Goal: Task Accomplishment & Management: Use online tool/utility

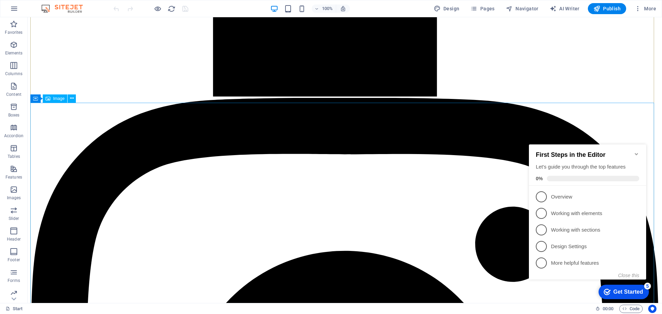
scroll to position [1309, 0]
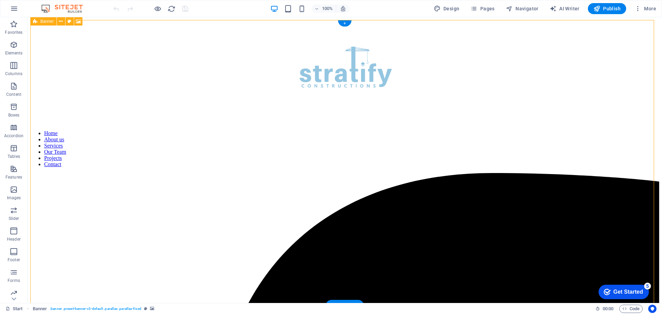
drag, startPoint x: 277, startPoint y: 83, endPoint x: 325, endPoint y: 76, distance: 48.1
click at [344, 23] on div "+" at bounding box center [344, 23] width 13 height 6
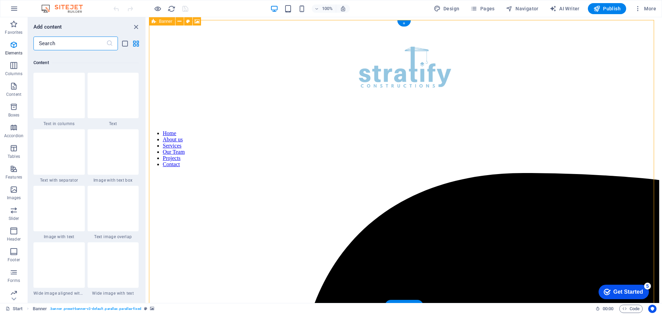
scroll to position [1206, 0]
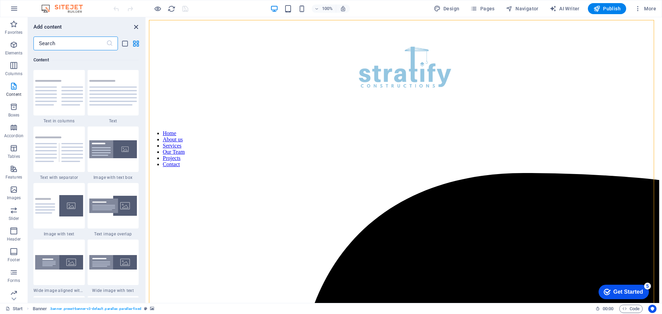
click at [136, 27] on icon "close panel" at bounding box center [136, 27] width 8 height 8
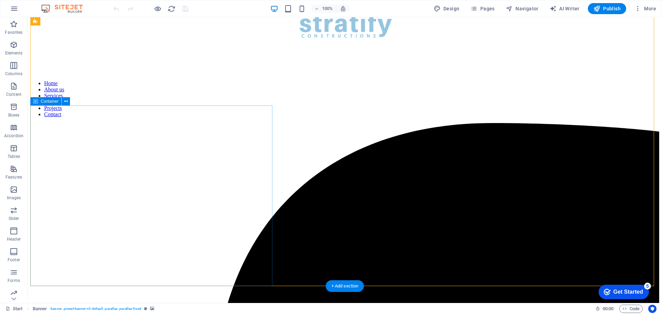
scroll to position [0, 0]
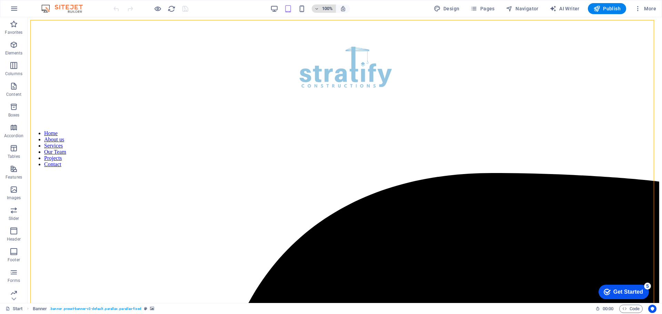
click at [318, 8] on icon "button" at bounding box center [316, 9] width 5 height 4
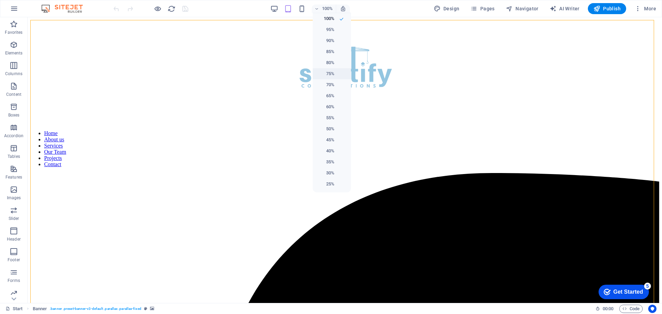
click at [330, 73] on h6 "75%" at bounding box center [326, 74] width 18 height 8
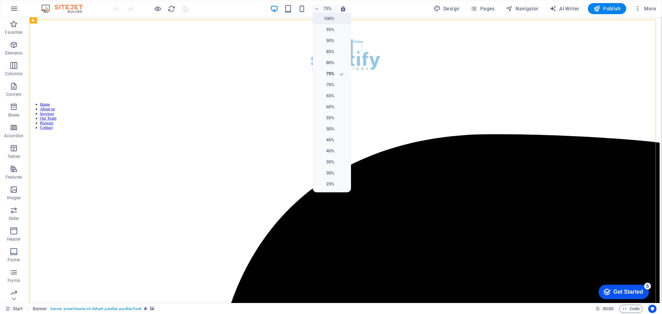
click at [331, 18] on h6 "100%" at bounding box center [326, 18] width 18 height 8
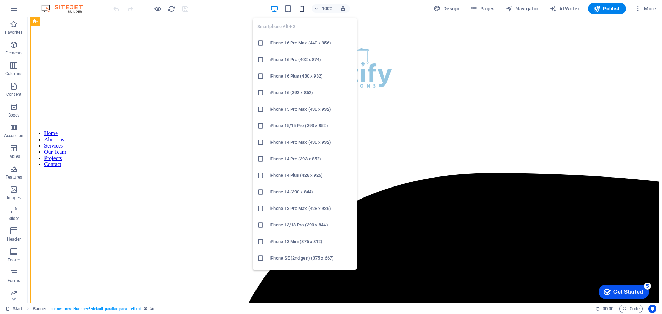
click at [301, 8] on icon "button" at bounding box center [302, 9] width 8 height 8
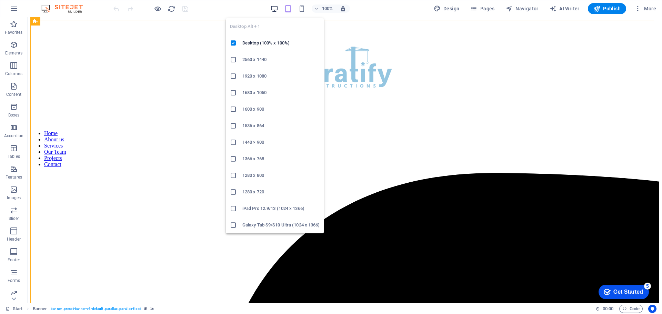
click at [273, 7] on icon "button" at bounding box center [274, 9] width 8 height 8
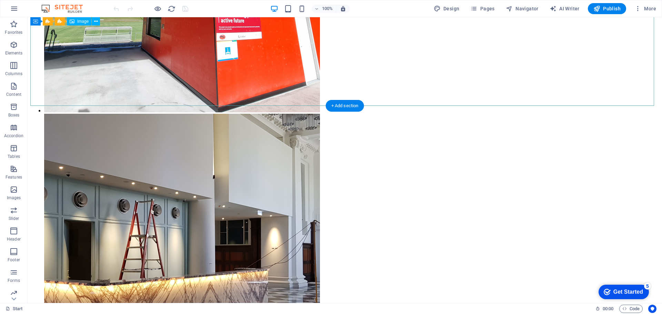
scroll to position [6006, 0]
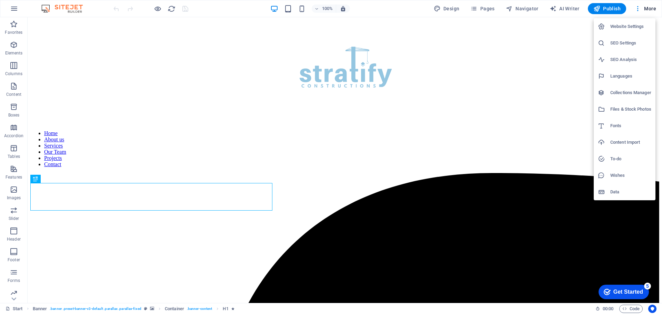
click at [487, 8] on div at bounding box center [331, 157] width 662 height 314
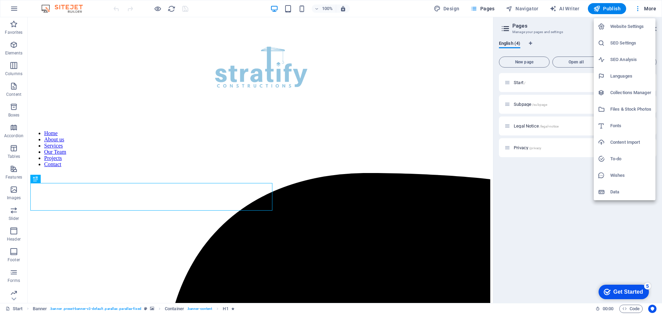
click at [634, 24] on h6 "Website Settings" at bounding box center [630, 26] width 41 height 8
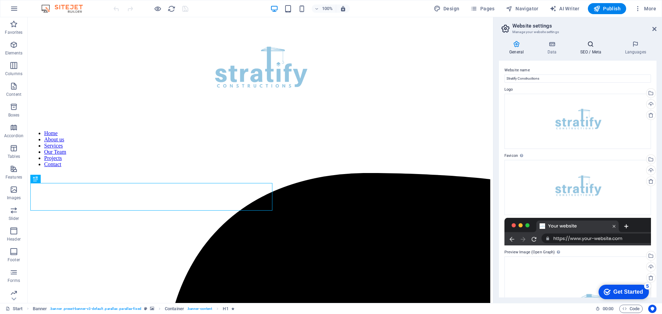
click at [589, 48] on h4 "SEO / Meta" at bounding box center [591, 48] width 45 height 14
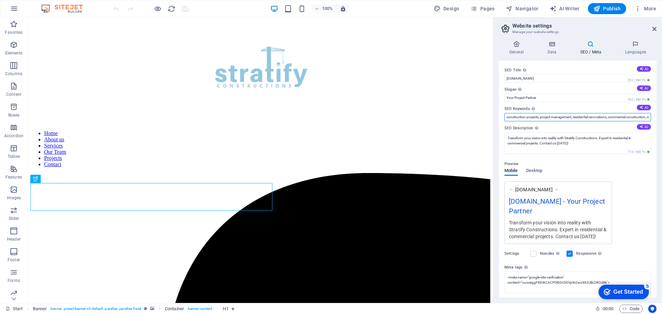
click at [577, 116] on input "construction projects, project management, residential renovations, commercial …" at bounding box center [577, 117] width 146 height 8
drag, startPoint x: 575, startPoint y: 116, endPoint x: 506, endPoint y: 120, distance: 70.1
click at [506, 120] on input "construction projects, project management, residential renovations, commercial …" at bounding box center [577, 117] width 146 height 8
click at [517, 116] on input "construction projects, project management, residential renovations, commercial …" at bounding box center [577, 117] width 146 height 8
click at [509, 117] on input "construction projects, project management, residential renovations, commercial …" at bounding box center [577, 117] width 146 height 8
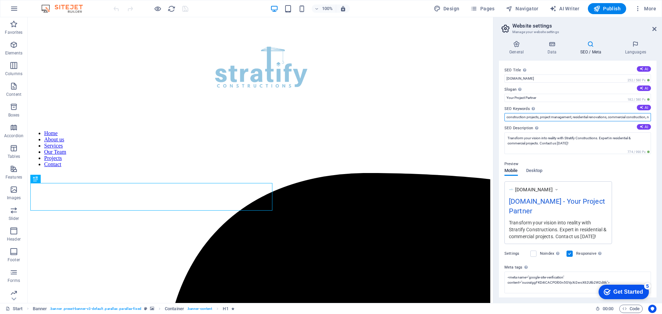
click at [516, 117] on input "construction projects, project management, residential renovations, commercial …" at bounding box center [577, 117] width 146 height 8
drag, startPoint x: 556, startPoint y: 115, endPoint x: 642, endPoint y: 116, distance: 85.5
click at [642, 116] on input "construction projects, project management, residential renovations, commercial …" at bounding box center [577, 117] width 146 height 8
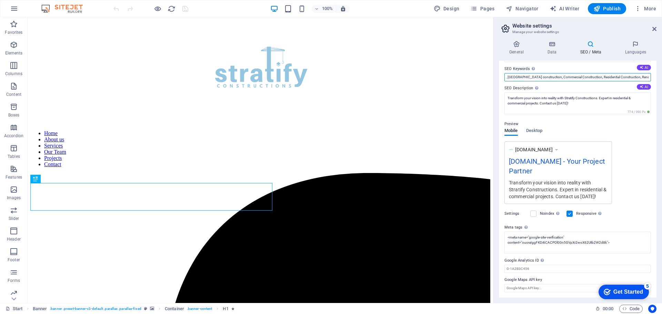
scroll to position [40, 0]
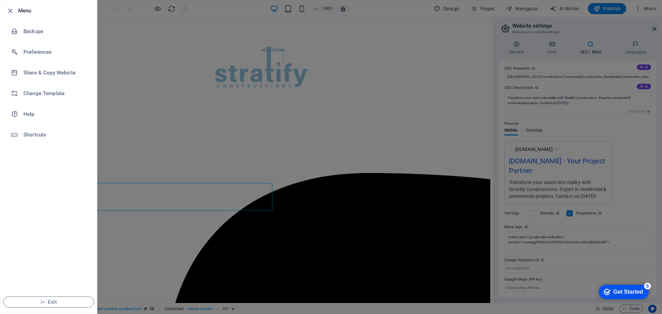
scroll to position [0, 0]
click at [37, 30] on h6 "Backups" at bounding box center [55, 31] width 64 height 8
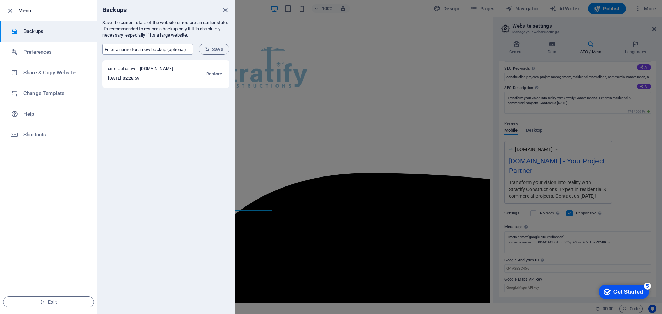
click at [157, 49] on input "text" at bounding box center [147, 49] width 91 height 11
type input "Stratify Construction Original Website"
click at [215, 49] on span "Save" at bounding box center [213, 50] width 19 height 6
click at [10, 11] on icon "button" at bounding box center [10, 11] width 8 height 8
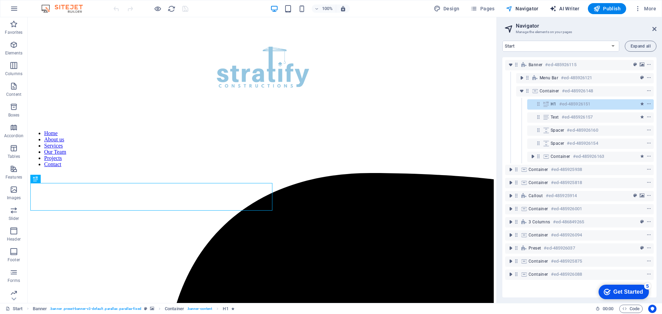
select select "English"
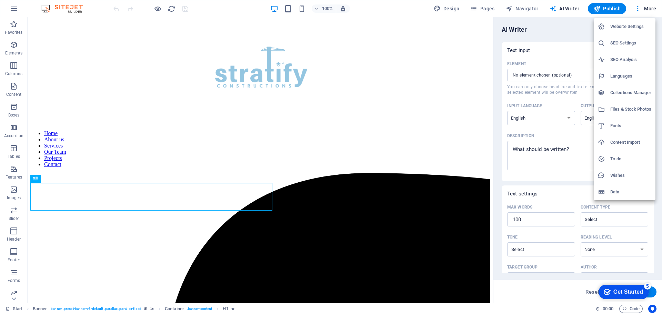
click at [401, 11] on div at bounding box center [331, 157] width 662 height 314
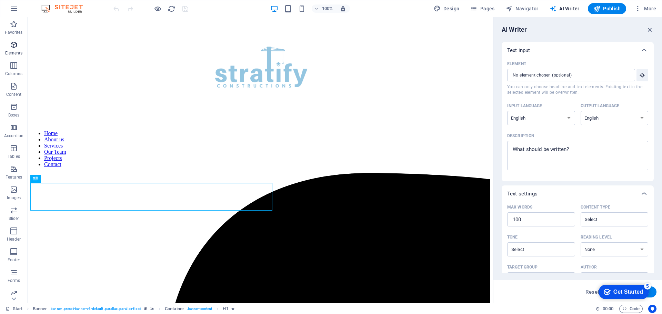
click at [11, 45] on icon "button" at bounding box center [14, 45] width 8 height 8
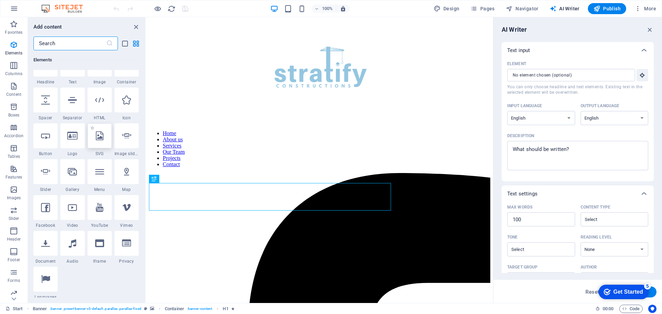
scroll to position [108, 0]
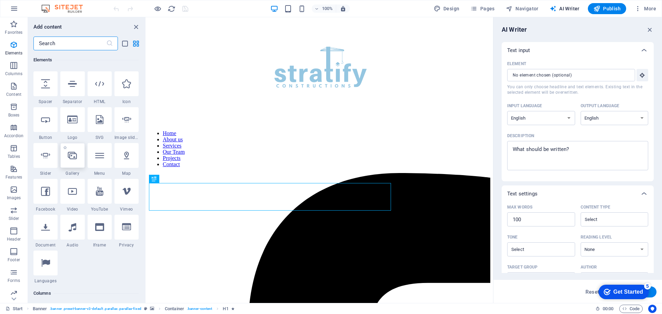
click at [70, 160] on icon at bounding box center [72, 155] width 9 height 9
select select "4"
select select "%"
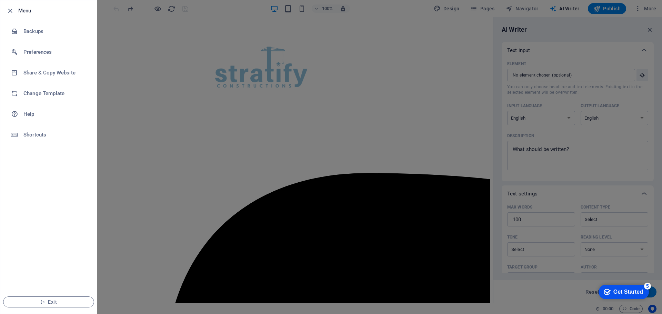
click at [238, 7] on div at bounding box center [331, 157] width 662 height 314
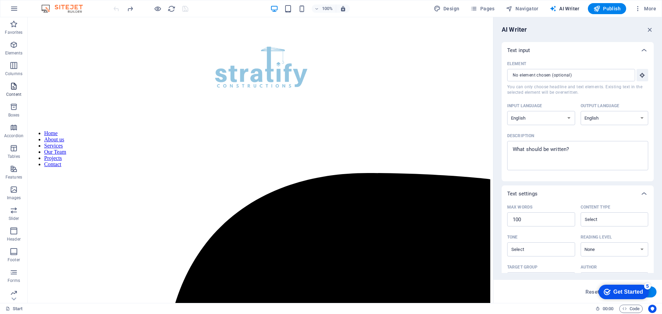
click at [12, 89] on icon "button" at bounding box center [14, 86] width 8 height 8
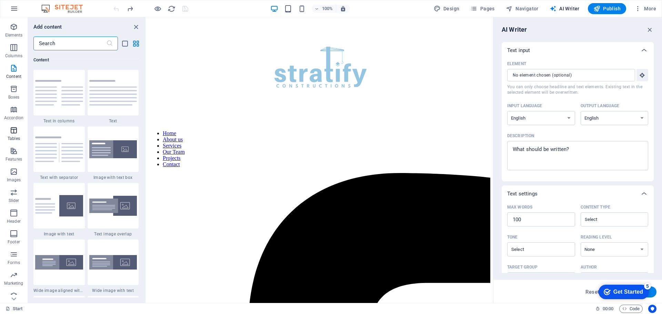
scroll to position [24, 0]
click at [13, 24] on icon at bounding box center [14, 22] width 10 height 10
click at [13, 24] on icon "button" at bounding box center [14, 24] width 8 height 8
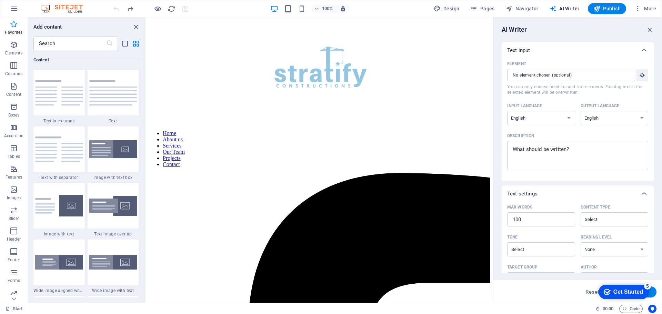
scroll to position [1203, 0]
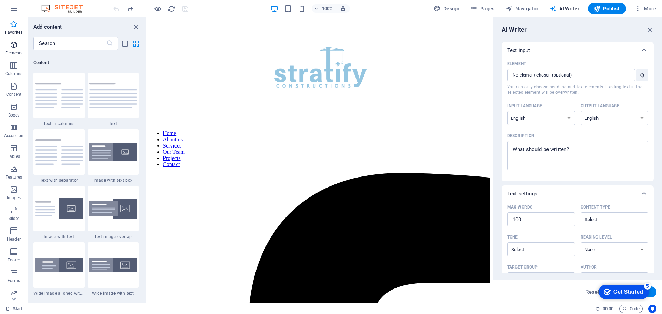
click at [14, 43] on icon "button" at bounding box center [14, 45] width 8 height 8
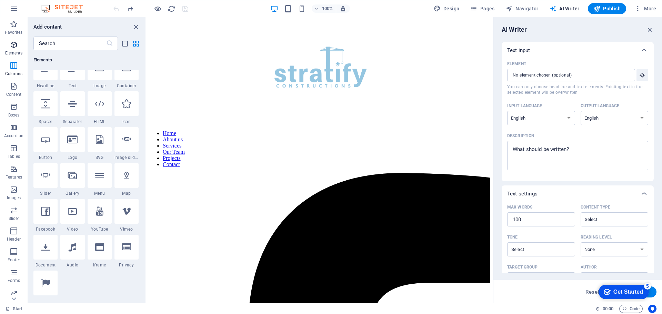
scroll to position [73, 0]
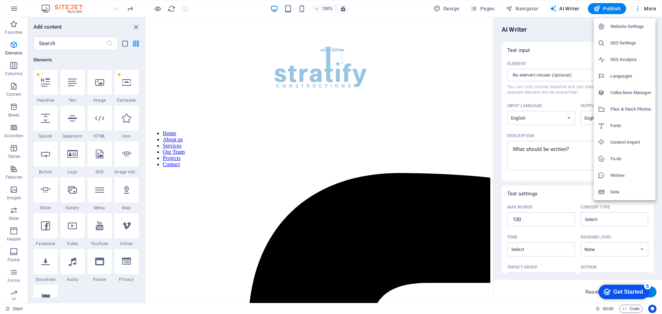
click at [622, 140] on h6 "Content Import" at bounding box center [630, 142] width 41 height 8
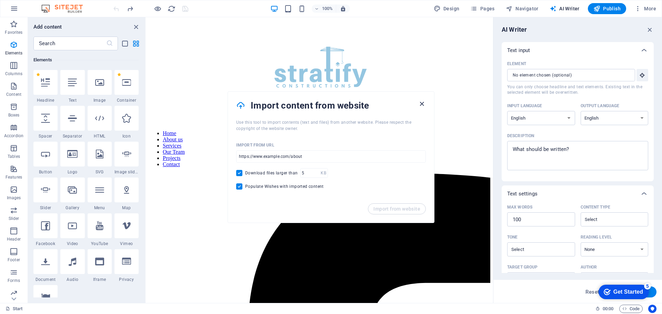
click at [420, 102] on icon "button" at bounding box center [422, 104] width 8 height 8
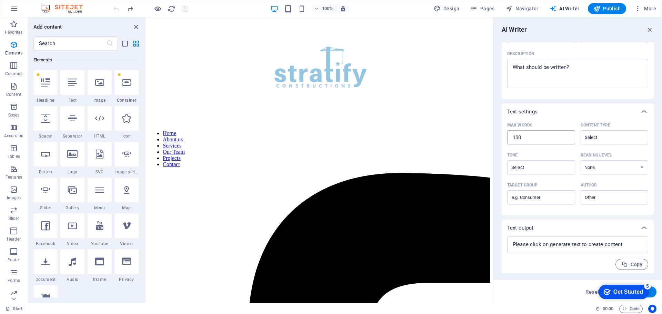
scroll to position [84, 0]
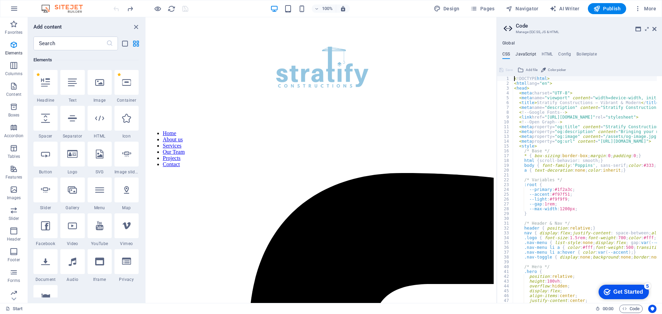
click at [524, 56] on h4 "JavaScript" at bounding box center [525, 56] width 20 height 8
type textarea "/* JS for preset "Menu V2" */"
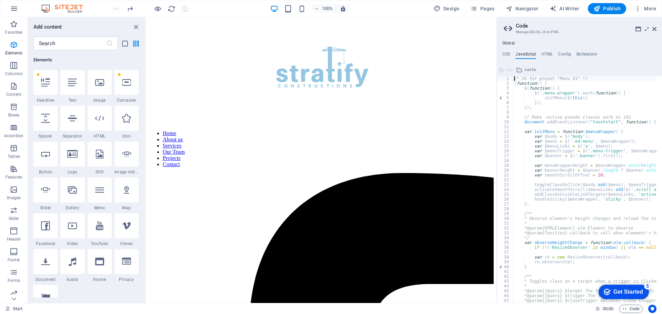
click at [528, 53] on h4 "JavaScript" at bounding box center [525, 56] width 20 height 8
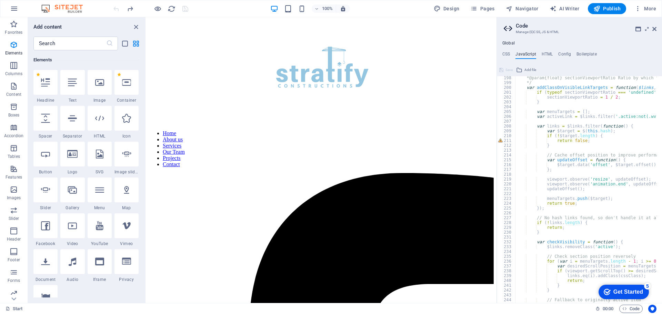
scroll to position [1052, 0]
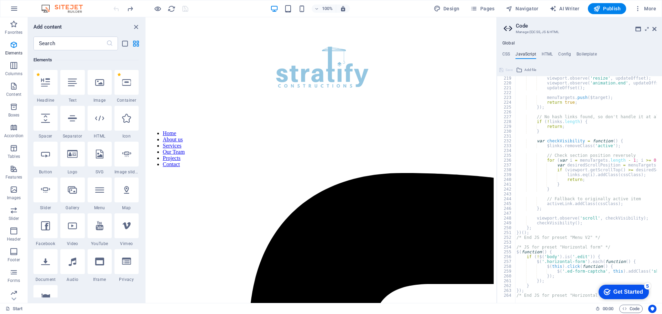
click at [634, 292] on div "Get Started" at bounding box center [628, 292] width 30 height 6
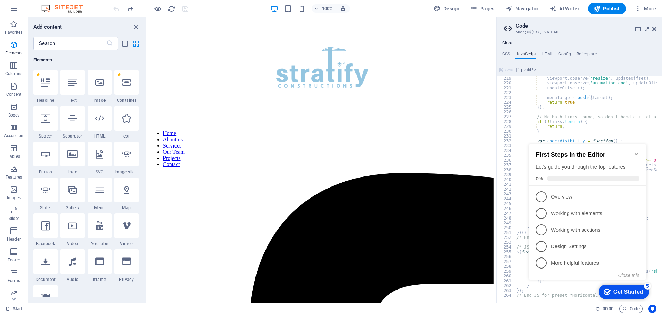
click at [633, 151] on h2 "First Steps in the Editor" at bounding box center [587, 154] width 103 height 7
click at [634, 151] on icon "Minimize checklist" at bounding box center [636, 154] width 6 height 6
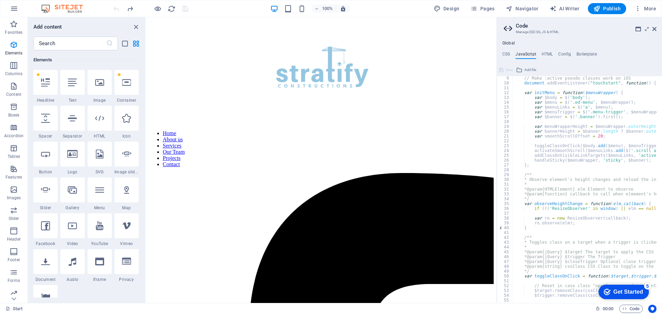
scroll to position [0, 0]
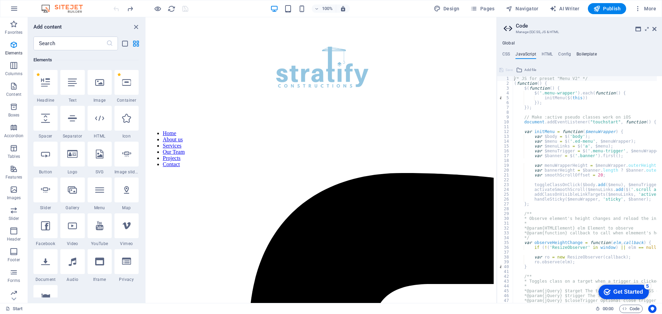
click at [583, 53] on h4 "Boilerplate" at bounding box center [586, 56] width 20 height 8
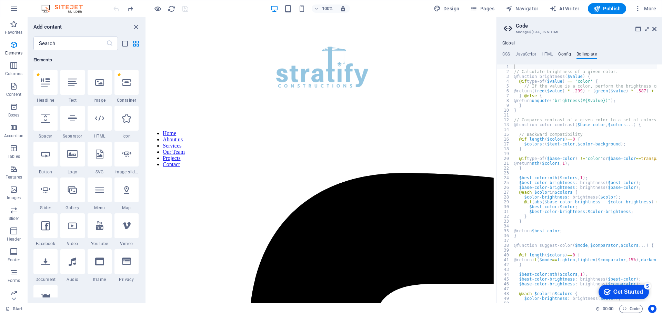
click at [564, 53] on h4 "Config" at bounding box center [564, 56] width 13 height 8
type textarea "$color-background: #dbecf5;"
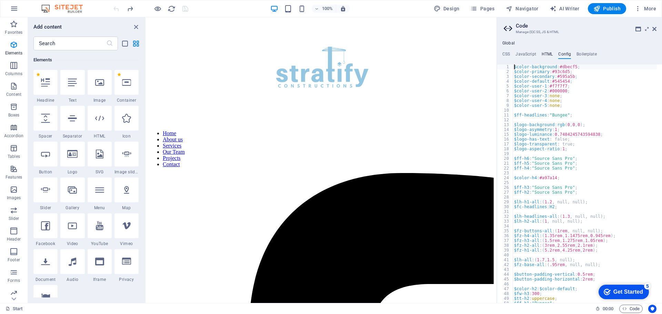
click at [547, 53] on h4 "HTML" at bounding box center [546, 56] width 11 height 8
type textarea "{{content}}"
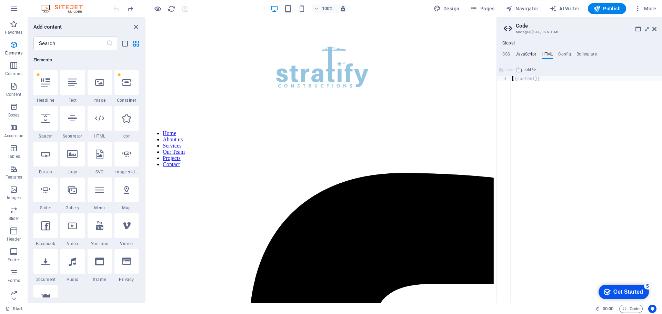
click at [530, 53] on h4 "JavaScript" at bounding box center [525, 56] width 20 height 8
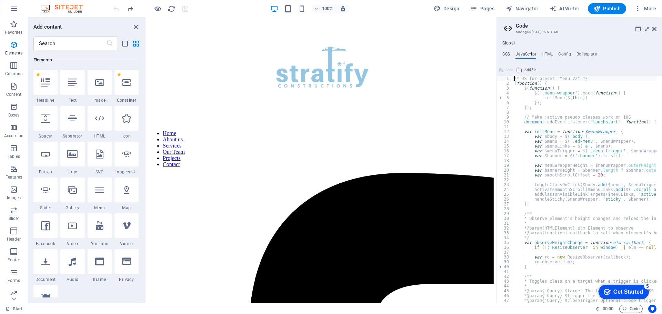
click at [508, 54] on h4 "CSS" at bounding box center [506, 56] width 8 height 8
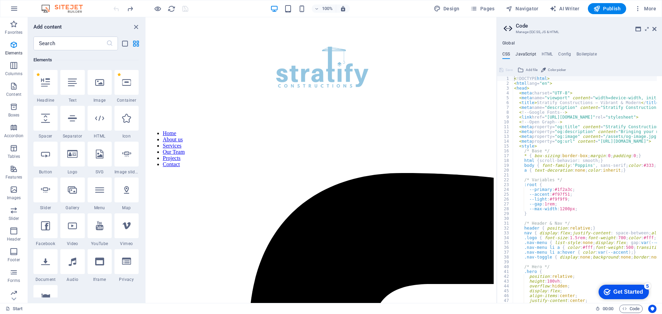
click at [528, 52] on h4 "JavaScript" at bounding box center [525, 56] width 20 height 8
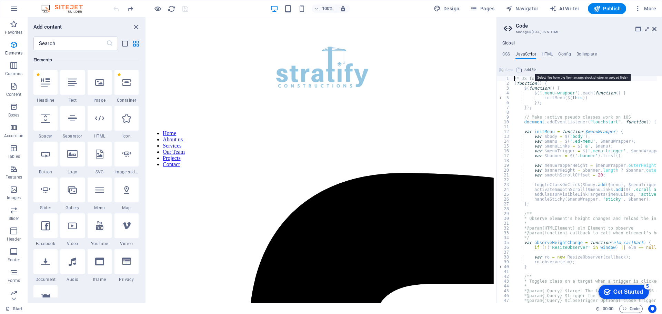
click at [530, 69] on span "Add file" at bounding box center [530, 70] width 12 height 8
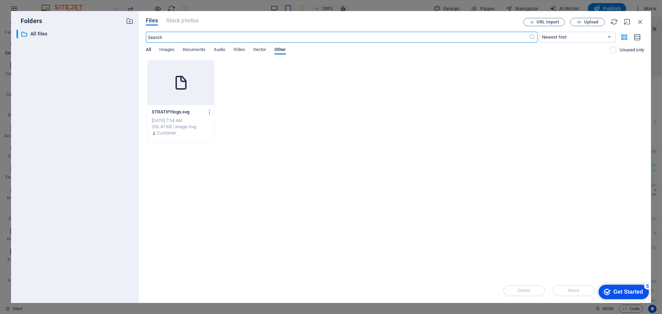
click at [149, 48] on span "All" at bounding box center [148, 50] width 5 height 10
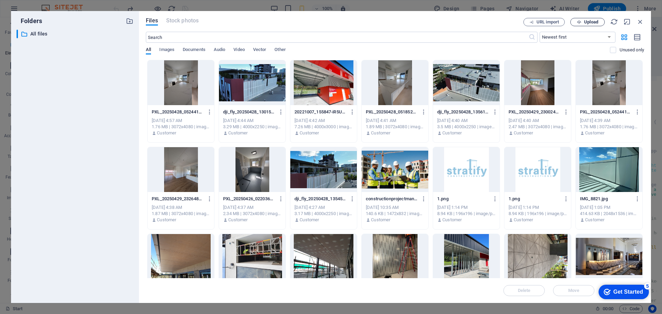
click at [582, 21] on span "Upload" at bounding box center [587, 22] width 28 height 4
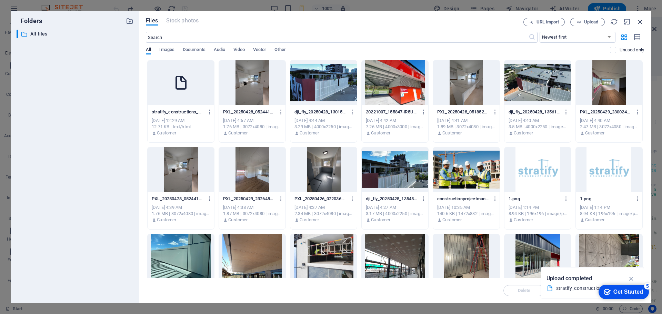
click at [637, 21] on icon "button" at bounding box center [640, 22] width 8 height 8
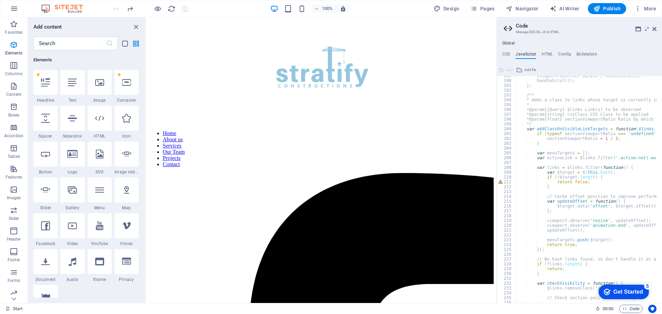
scroll to position [1052, 0]
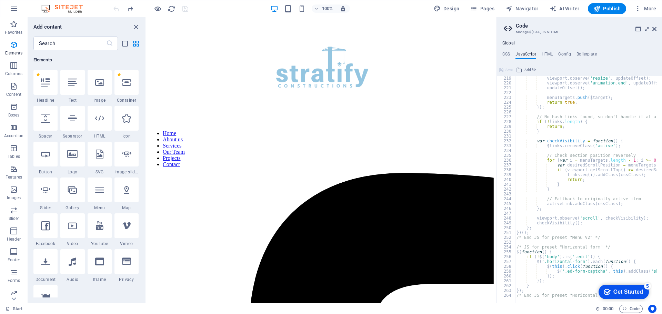
click at [530, 294] on div "viewport . observe ( 'resize' , updateOffset ) ; viewport . observe ( 'animatio…" at bounding box center [673, 191] width 316 height 231
drag, startPoint x: 535, startPoint y: 293, endPoint x: 515, endPoint y: 277, distance: 25.7
click at [515, 277] on div "/* End JS for preset "Horizontal form" */ 219 220 221 222 223 224 225 226 227 2…" at bounding box center [579, 189] width 165 height 227
click at [566, 290] on div "viewport . observe ( 'resize' , updateOffset ) ; viewport . observe ( 'animatio…" at bounding box center [586, 189] width 142 height 227
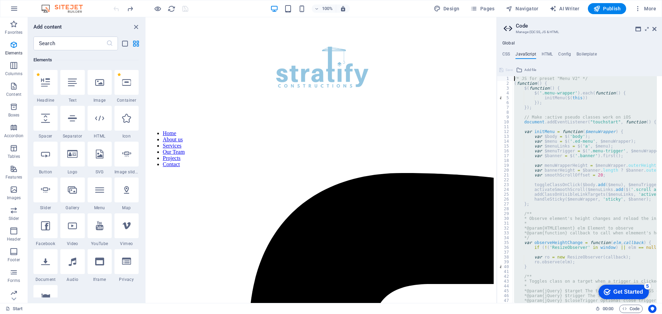
scroll to position [0, 0]
drag, startPoint x: 653, startPoint y: 297, endPoint x: 504, endPoint y: 36, distance: 300.1
click at [503, 37] on div "Global CSS JavaScript HTML Config Boilerplate <!DOCTYPE html> 1 2 3 4 5 6 7 8 9…" at bounding box center [579, 169] width 165 height 268
type textarea "/* JS for preset "Menu V2" */ (function() {"
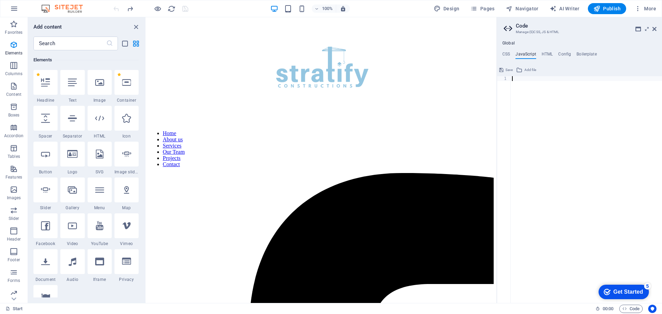
click at [521, 68] on icon at bounding box center [519, 70] width 6 height 8
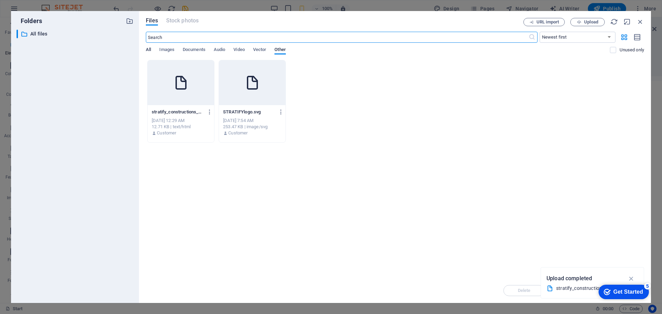
click at [149, 51] on span "All" at bounding box center [148, 50] width 5 height 10
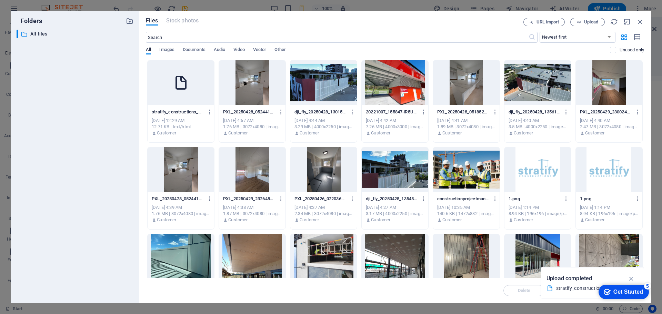
click at [175, 85] on icon at bounding box center [181, 82] width 17 height 17
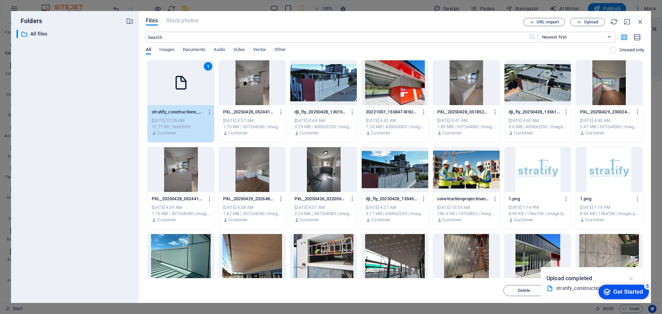
click at [632, 278] on icon "button" at bounding box center [631, 279] width 8 height 8
click at [629, 294] on div "Get Started" at bounding box center [628, 292] width 30 height 6
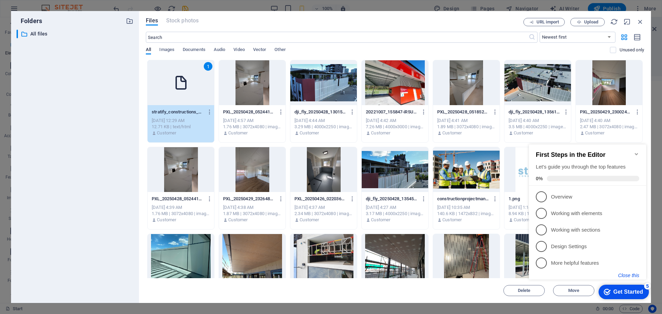
click at [628, 276] on button "Close this" at bounding box center [628, 276] width 21 height 6
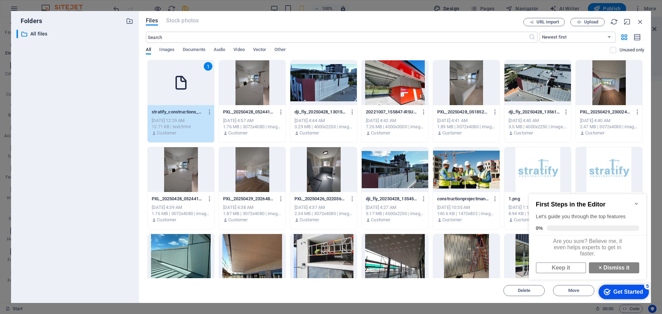
drag, startPoint x: 497, startPoint y: 17, endPoint x: 462, endPoint y: 14, distance: 34.3
click at [448, 6] on div "Folders ​ All files All files Files Stock photos URL import Upload ​ Newest fir…" at bounding box center [331, 157] width 662 height 314
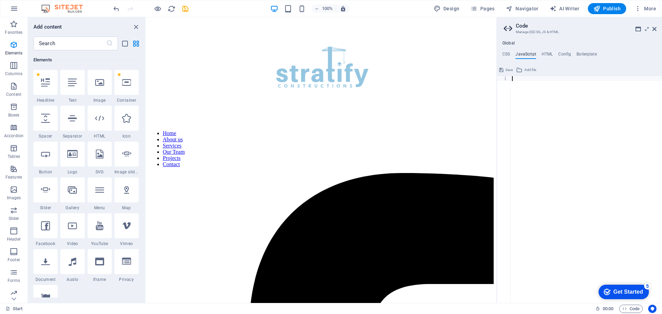
drag, startPoint x: 528, startPoint y: 94, endPoint x: 525, endPoint y: 69, distance: 25.3
click at [528, 94] on div at bounding box center [585, 194] width 151 height 236
click at [524, 70] on span "Add file" at bounding box center [530, 70] width 12 height 8
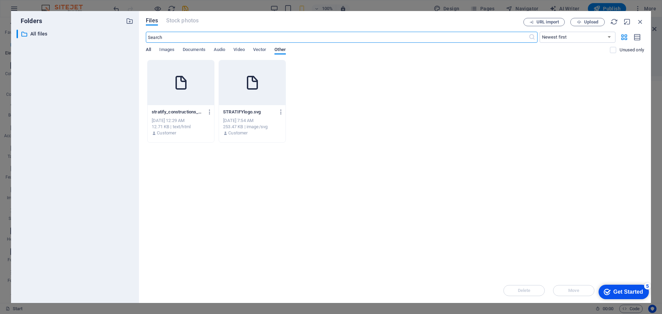
click at [146, 48] on span "All" at bounding box center [148, 50] width 5 height 10
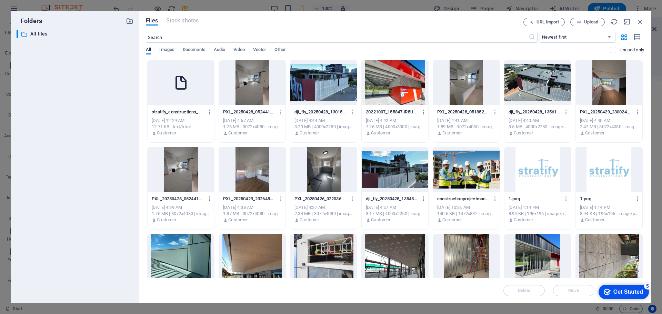
click at [175, 88] on icon at bounding box center [181, 82] width 17 height 17
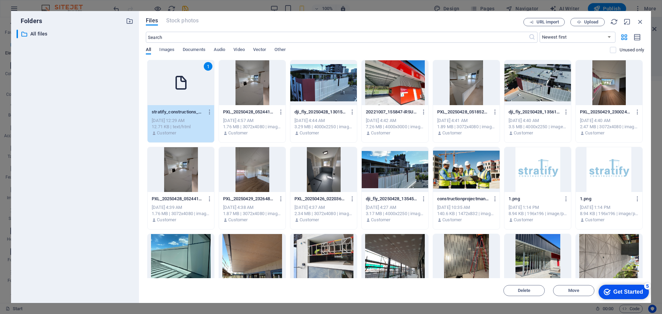
click at [625, 290] on div "Get Started" at bounding box center [628, 292] width 30 height 6
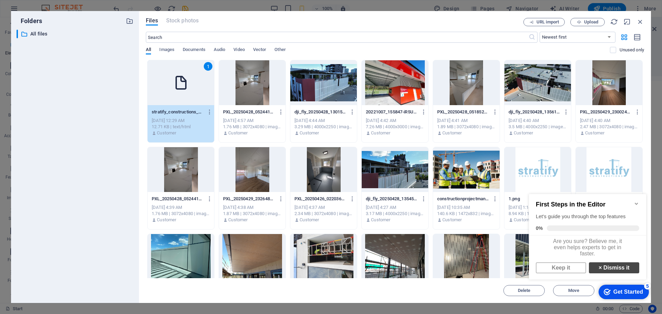
click at [606, 270] on link "× Dismiss it" at bounding box center [614, 267] width 50 height 11
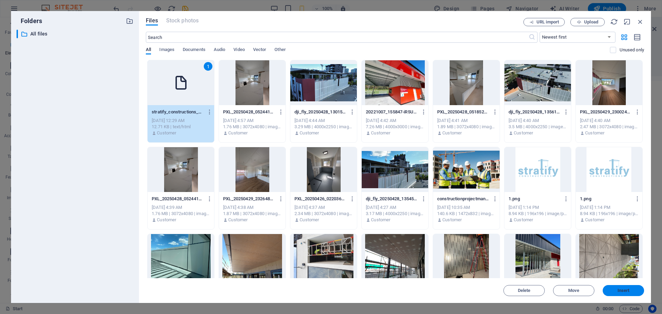
click at [621, 289] on span "Insert" at bounding box center [623, 290] width 12 height 4
type textarea "https://cdn1.site-media.eu/images/0/18957135/stratify_constructions_homepage_re…"
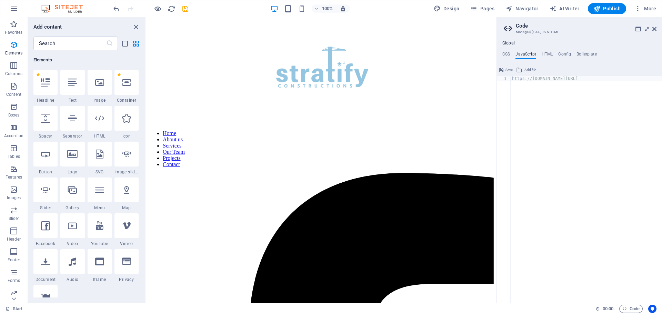
click at [557, 78] on div "https : //cdn1.site-media.eu/images/0/18957135/stratify_constructions_homepage_…" at bounding box center [667, 194] width 314 height 236
click at [551, 98] on div "https : //cdn1.site-media.eu/images/0/18957135/stratify_constructions_homepage_…" at bounding box center [667, 194] width 314 height 236
click at [585, 78] on div "https : //cdn1.site-media.eu/images/0/18957135/stratify_constructions_homepage_…" at bounding box center [505, 191] width 314 height 231
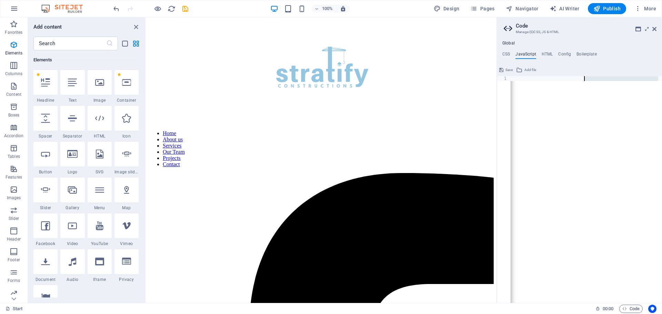
drag, startPoint x: 659, startPoint y: 79, endPoint x: 581, endPoint y: 77, distance: 78.3
click at [581, 77] on div "https : //cdn1.site-media.eu/images/0/18957135/stratify_constructions_homepage_…" at bounding box center [505, 191] width 314 height 231
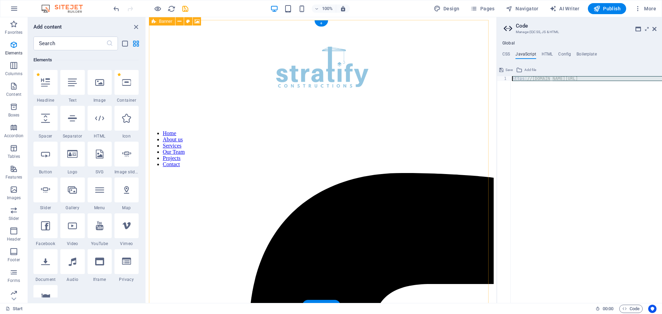
drag, startPoint x: 791, startPoint y: 96, endPoint x: 420, endPoint y: 72, distance: 371.6
click at [654, 30] on icon at bounding box center [654, 29] width 4 height 6
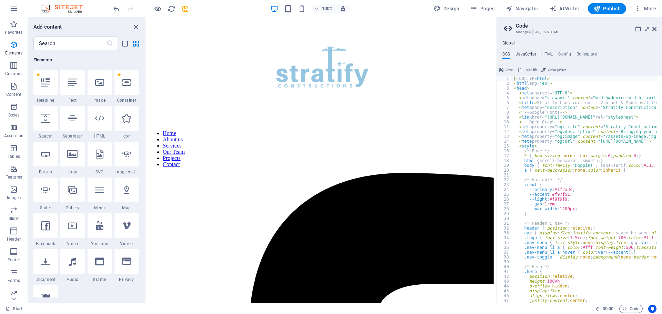
click at [520, 52] on h4 "JavaScript" at bounding box center [525, 56] width 20 height 8
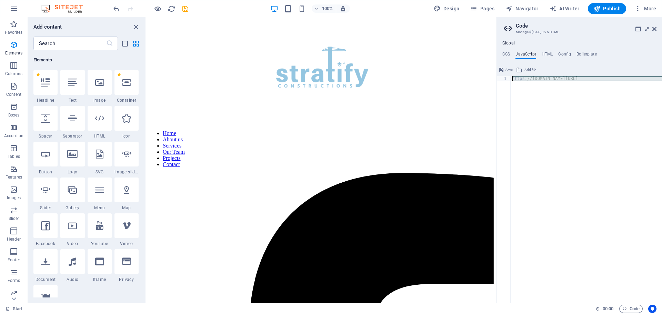
click at [524, 77] on div "https : //cdn1.site-media.eu/images/0/18957135/stratify_constructions_homepage_…" at bounding box center [585, 189] width 151 height 227
click at [522, 78] on div "https : //cdn1.site-media.eu/images/0/18957135/stratify_constructions_homepage_…" at bounding box center [667, 191] width 314 height 231
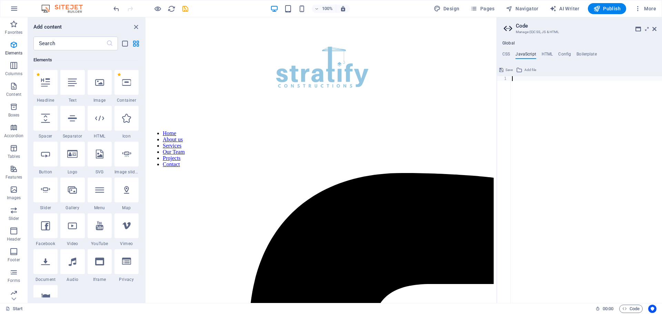
click at [526, 103] on div at bounding box center [585, 191] width 151 height 231
click at [519, 80] on div at bounding box center [585, 191] width 151 height 231
click at [522, 81] on div at bounding box center [585, 191] width 151 height 231
click at [539, 86] on div at bounding box center [585, 191] width 151 height 231
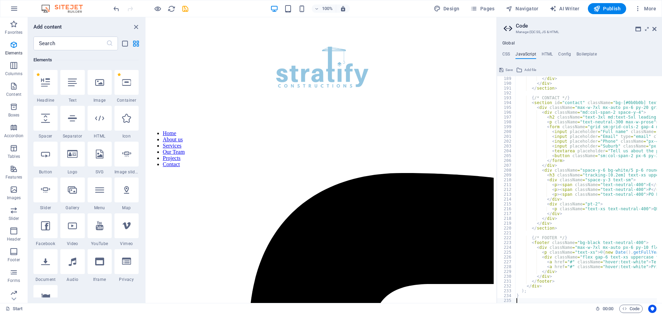
scroll to position [912, 0]
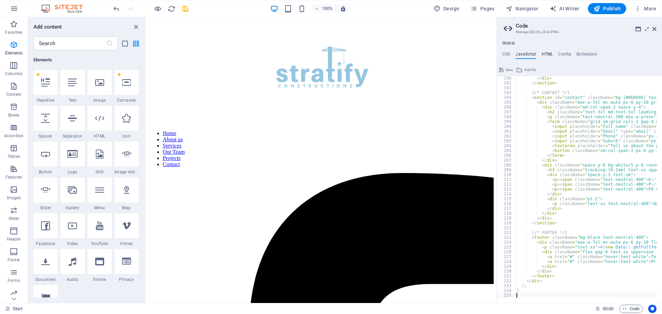
click at [544, 52] on h4 "HTML" at bounding box center [546, 56] width 11 height 8
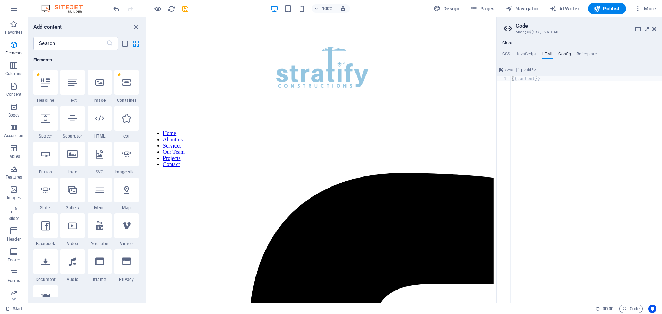
click at [566, 53] on h4 "Config" at bounding box center [564, 56] width 13 height 8
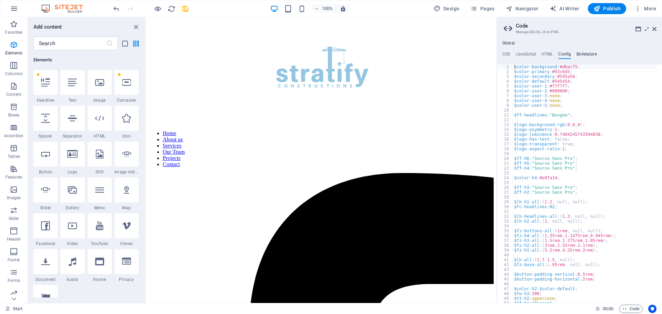
click at [590, 52] on h4 "Boilerplate" at bounding box center [586, 56] width 20 height 8
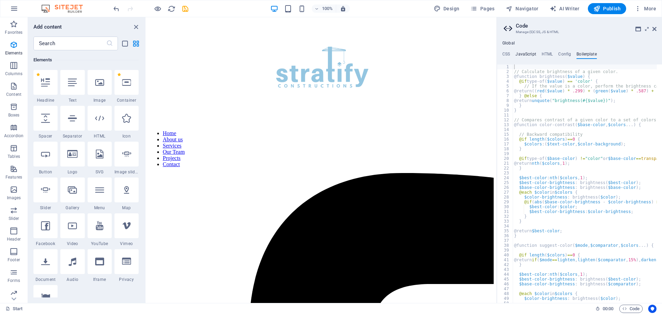
click at [524, 54] on h4 "JavaScript" at bounding box center [525, 56] width 20 height 8
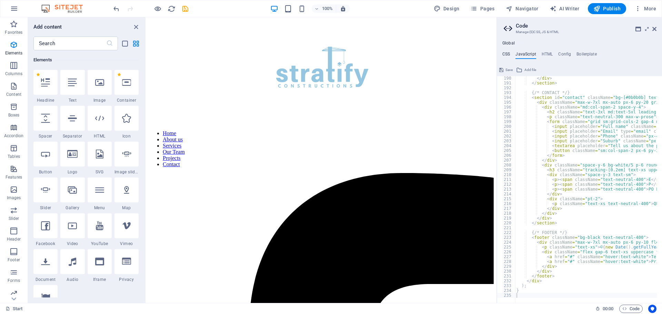
click at [504, 53] on h4 "CSS" at bounding box center [506, 56] width 8 height 8
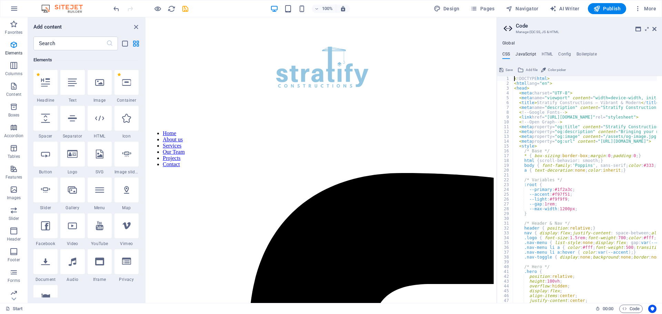
click at [521, 54] on h4 "JavaScript" at bounding box center [525, 56] width 20 height 8
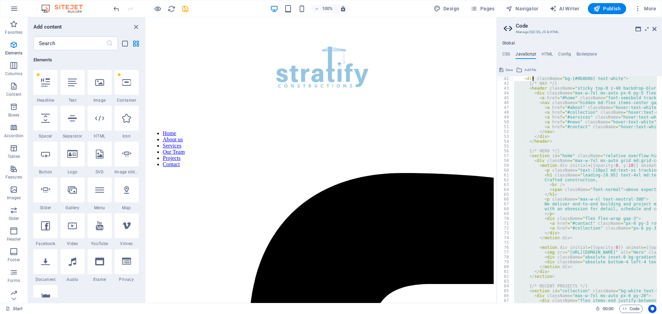
scroll to position [0, 0]
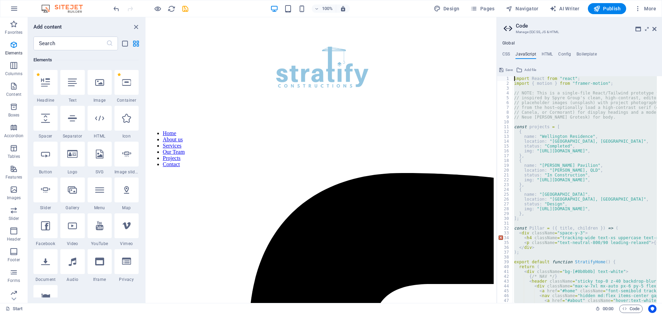
drag, startPoint x: 526, startPoint y: 291, endPoint x: 563, endPoint y: 100, distance: 193.7
click at [532, 37] on div "Global CSS JavaScript HTML Config Boilerplate <!DOCTYPE html> 1 2 3 4 5 6 7 8 9…" at bounding box center [579, 169] width 165 height 268
type textarea "import React from "react"; import { motion } from "framer-motion";"
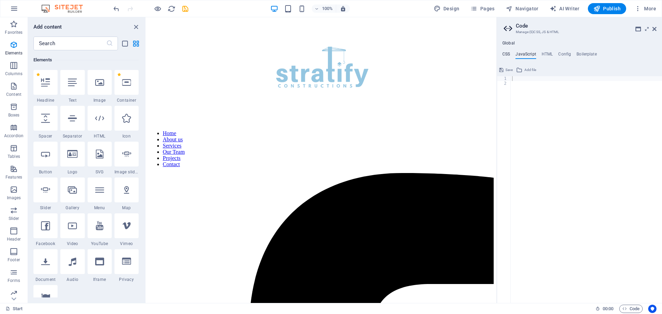
click at [505, 54] on h4 "CSS" at bounding box center [506, 56] width 8 height 8
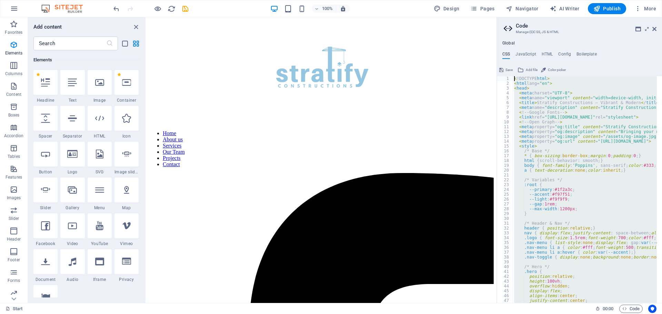
drag, startPoint x: 537, startPoint y: 296, endPoint x: 523, endPoint y: 42, distance: 254.3
click at [523, 42] on div "Global CSS JavaScript HTML Config Boilerplate <!DOCTYPE html> 1 2 3 4 5 6 7 8 9…" at bounding box center [579, 172] width 165 height 262
type textarea "<!DOCTYPE html> <html lang="en">"
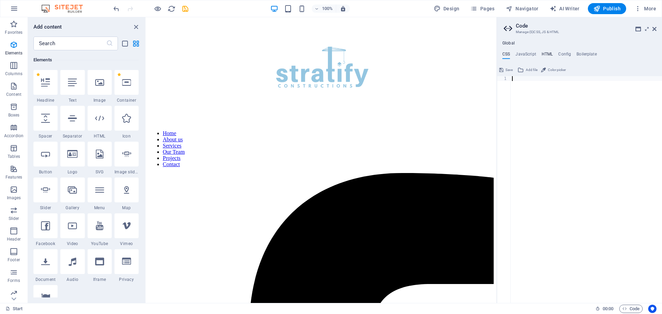
click at [545, 54] on h4 "HTML" at bounding box center [546, 56] width 11 height 8
drag, startPoint x: 686, startPoint y: 96, endPoint x: 493, endPoint y: 77, distance: 193.9
type textarea "{{content}}"
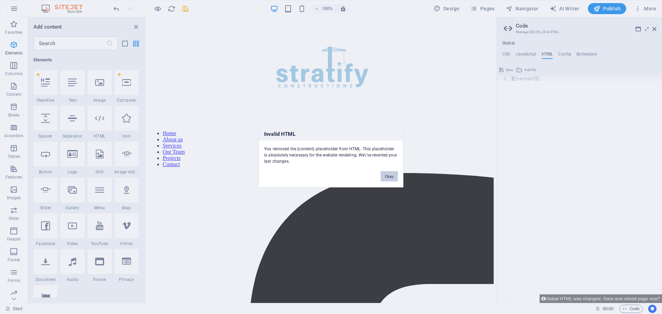
click at [393, 177] on button "Okay" at bounding box center [388, 176] width 17 height 10
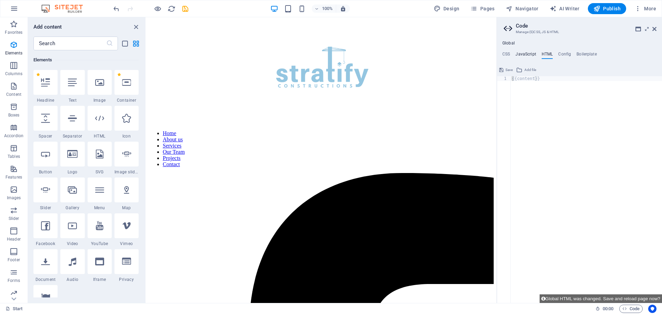
click at [522, 54] on h4 "JavaScript" at bounding box center [525, 56] width 20 height 8
drag, startPoint x: 503, startPoint y: 54, endPoint x: 521, endPoint y: 54, distance: 17.6
click at [504, 54] on h4 "CSS" at bounding box center [506, 56] width 8 height 8
click at [586, 52] on h4 "Boilerplate" at bounding box center [586, 56] width 20 height 8
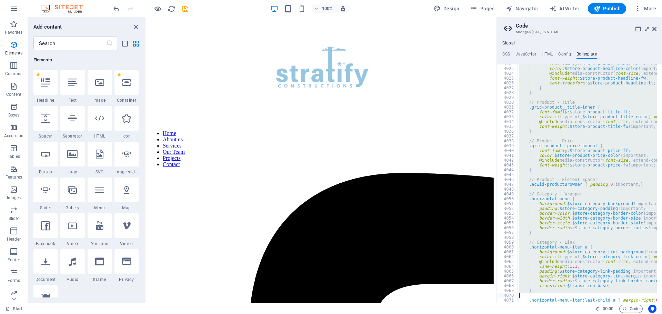
scroll to position [11059, 0]
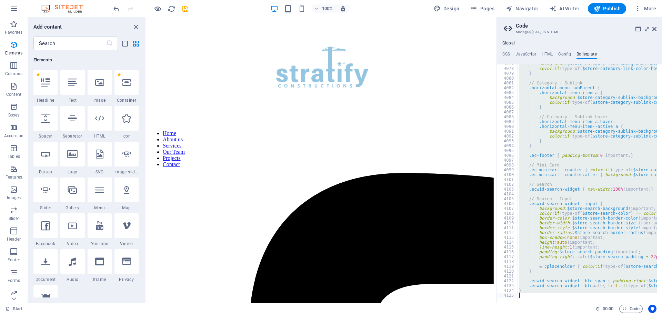
drag, startPoint x: 518, startPoint y: 67, endPoint x: 388, endPoint y: 379, distance: 338.0
click at [388, 314] on html "Stratify Construction Start Favorites Elements Columns Content Boxes Accordion …" at bounding box center [331, 157] width 662 height 314
click at [571, 259] on div "background : $store-category-link-background-hover !important; color : if ( typ…" at bounding box center [586, 183] width 139 height 238
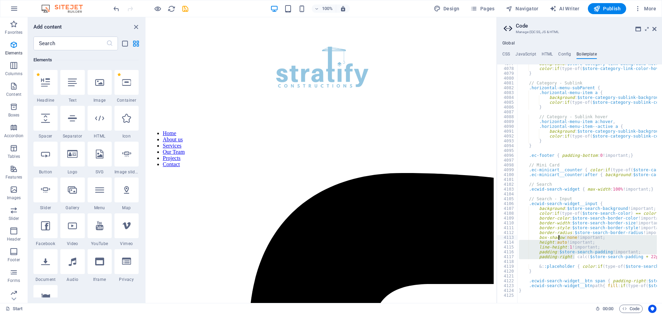
drag, startPoint x: 575, startPoint y: 258, endPoint x: 553, endPoint y: 228, distance: 37.7
type textarea "border-style: $store-search-border-style !important; border-radius: $store-sear…"
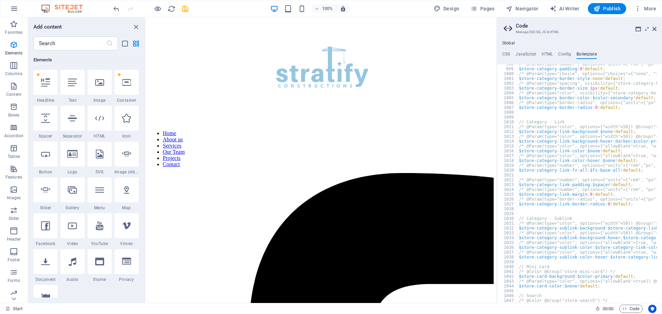
scroll to position [0, 0]
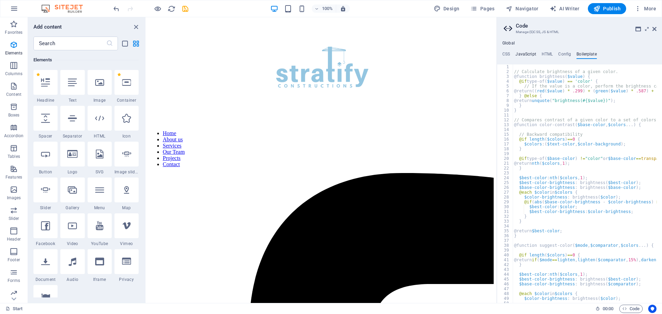
click at [525, 54] on h4 "JavaScript" at bounding box center [525, 56] width 20 height 8
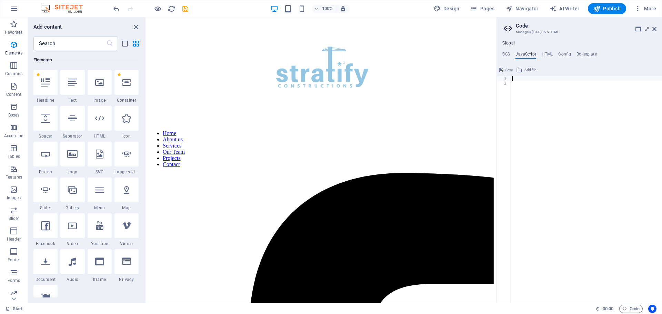
drag, startPoint x: 509, startPoint y: 54, endPoint x: 514, endPoint y: 53, distance: 5.6
click at [511, 53] on ul "CSS JavaScript HTML Config Boilerplate" at bounding box center [579, 56] width 165 height 8
click at [547, 53] on h4 "HTML" at bounding box center [546, 56] width 11 height 8
click at [656, 24] on aside "Code Manage (S)CSS, JS & HTML Global CSS JavaScript HTML Config Boilerplate 1 ה…" at bounding box center [578, 160] width 165 height 286
click at [655, 29] on icon at bounding box center [654, 29] width 4 height 6
